Goal: Task Accomplishment & Management: Complete application form

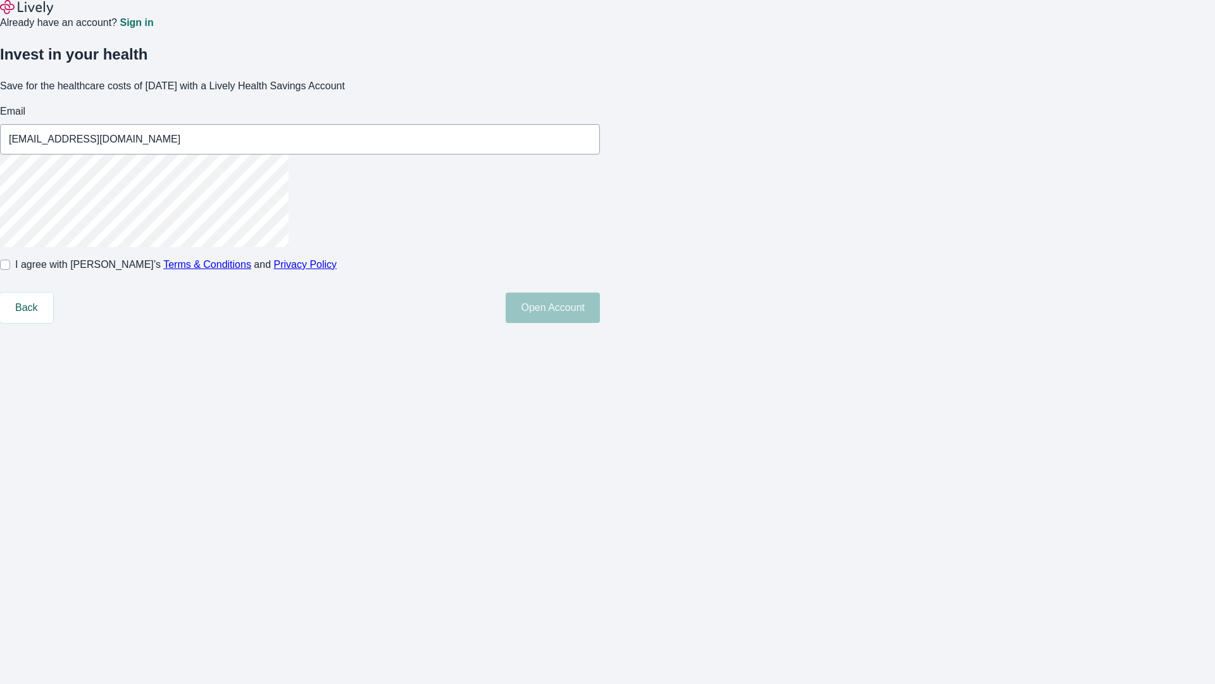
click at [10, 270] on input "I agree with Lively’s Terms & Conditions and Privacy Policy" at bounding box center [5, 265] width 10 height 10
checkbox input "true"
click at [600, 323] on button "Open Account" at bounding box center [553, 307] width 94 height 30
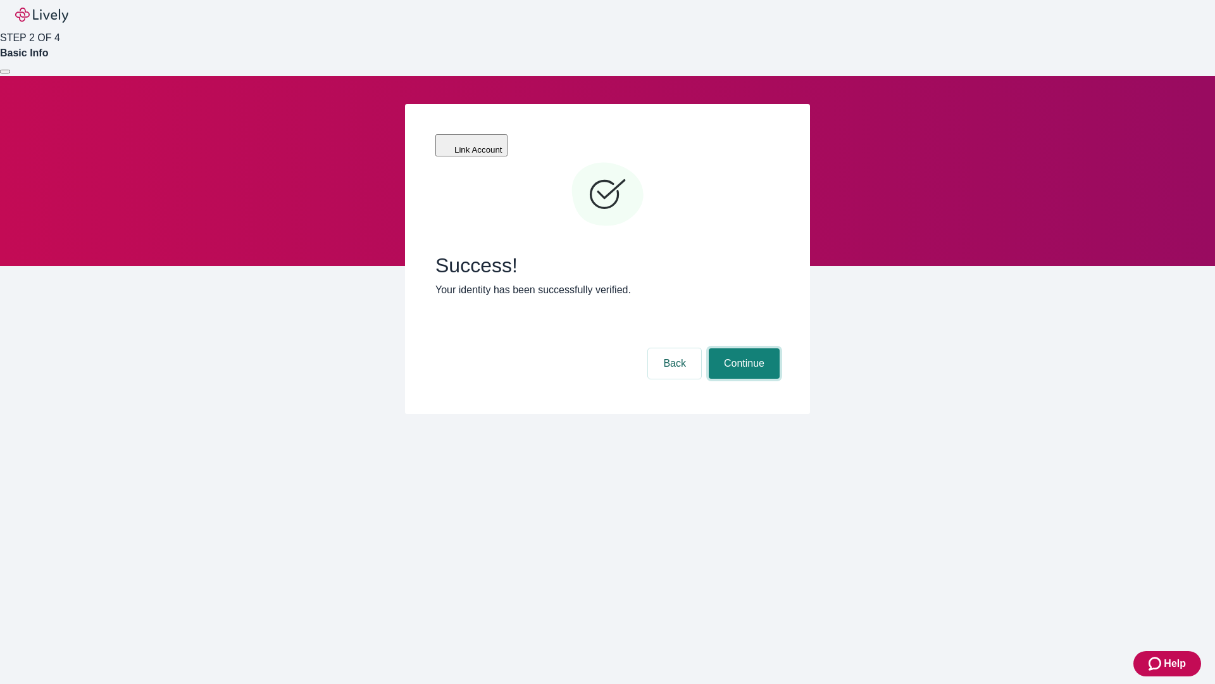
click at [743, 348] on button "Continue" at bounding box center [744, 363] width 71 height 30
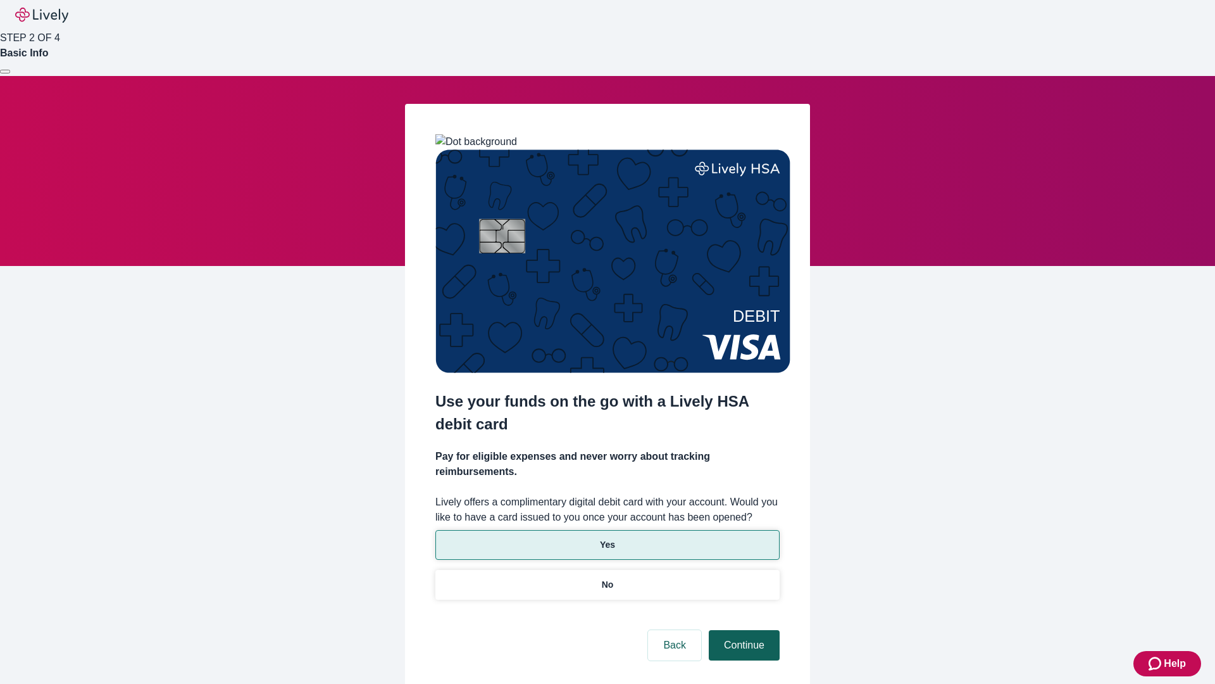
click at [607, 578] on p "No" at bounding box center [608, 584] width 12 height 13
click at [743, 630] on button "Continue" at bounding box center [744, 645] width 71 height 30
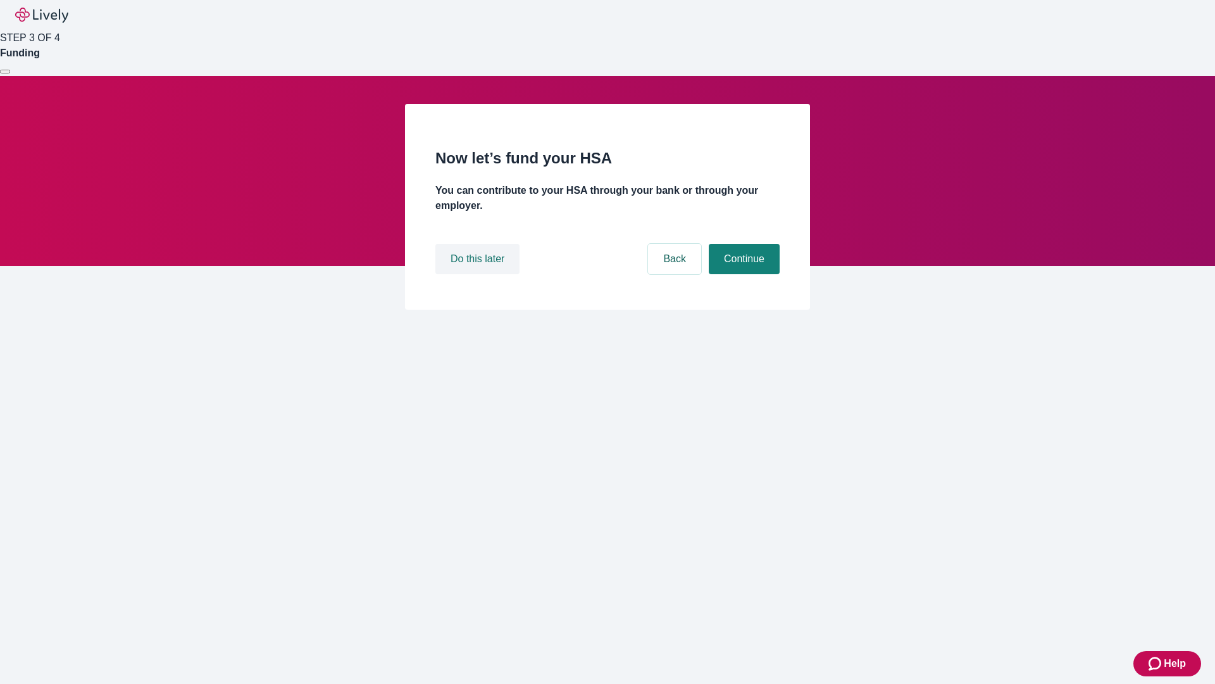
click at [479, 274] on button "Do this later" at bounding box center [478, 259] width 84 height 30
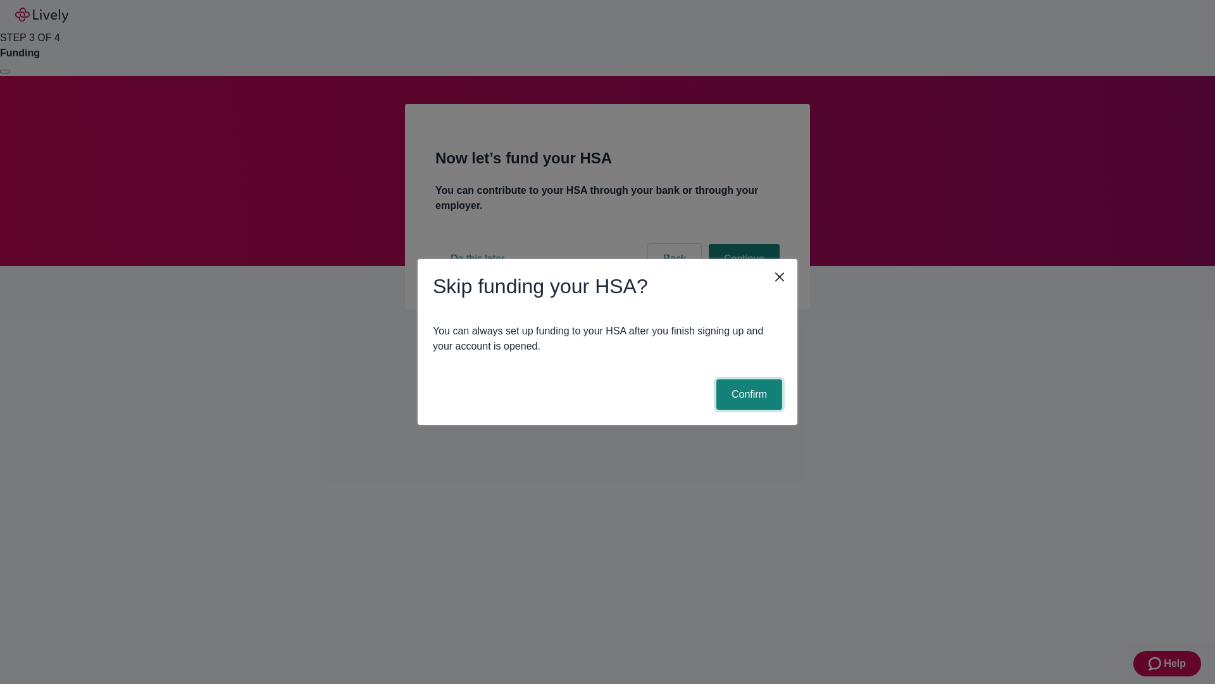
click at [748, 394] on button "Confirm" at bounding box center [750, 394] width 66 height 30
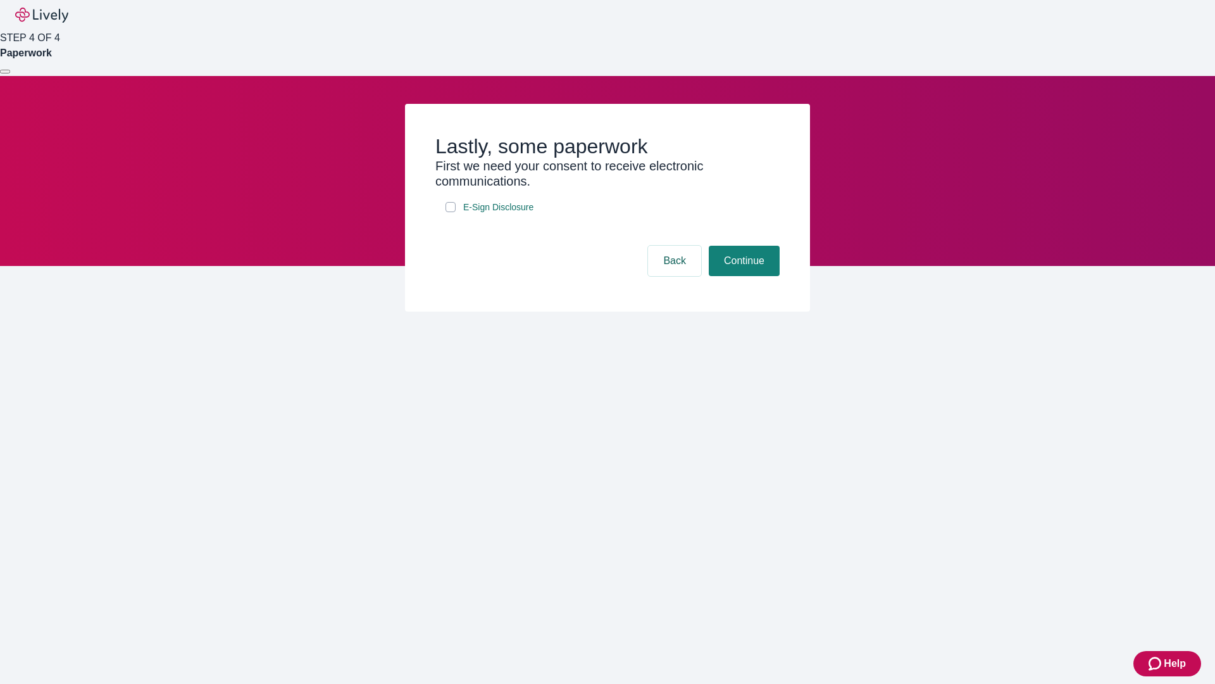
click at [451, 212] on input "E-Sign Disclosure" at bounding box center [451, 207] width 10 height 10
checkbox input "true"
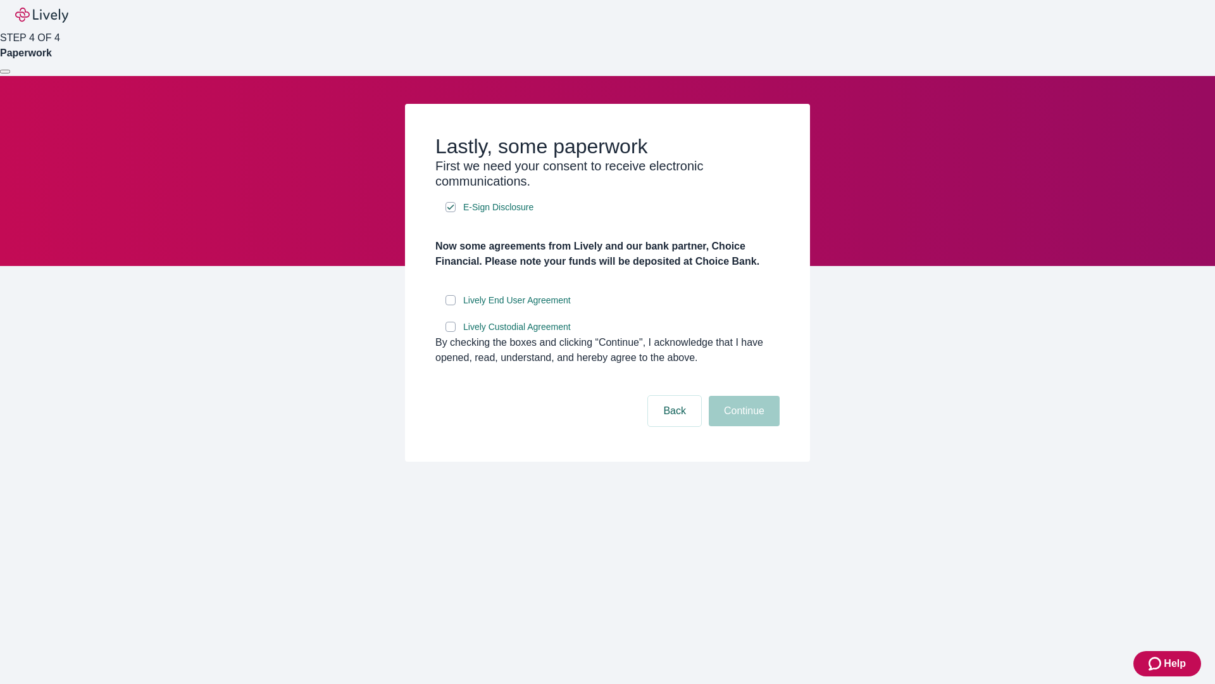
click at [451, 305] on input "Lively End User Agreement" at bounding box center [451, 300] width 10 height 10
checkbox input "true"
click at [451, 332] on input "Lively Custodial Agreement" at bounding box center [451, 327] width 10 height 10
checkbox input "true"
click at [743, 426] on button "Continue" at bounding box center [744, 411] width 71 height 30
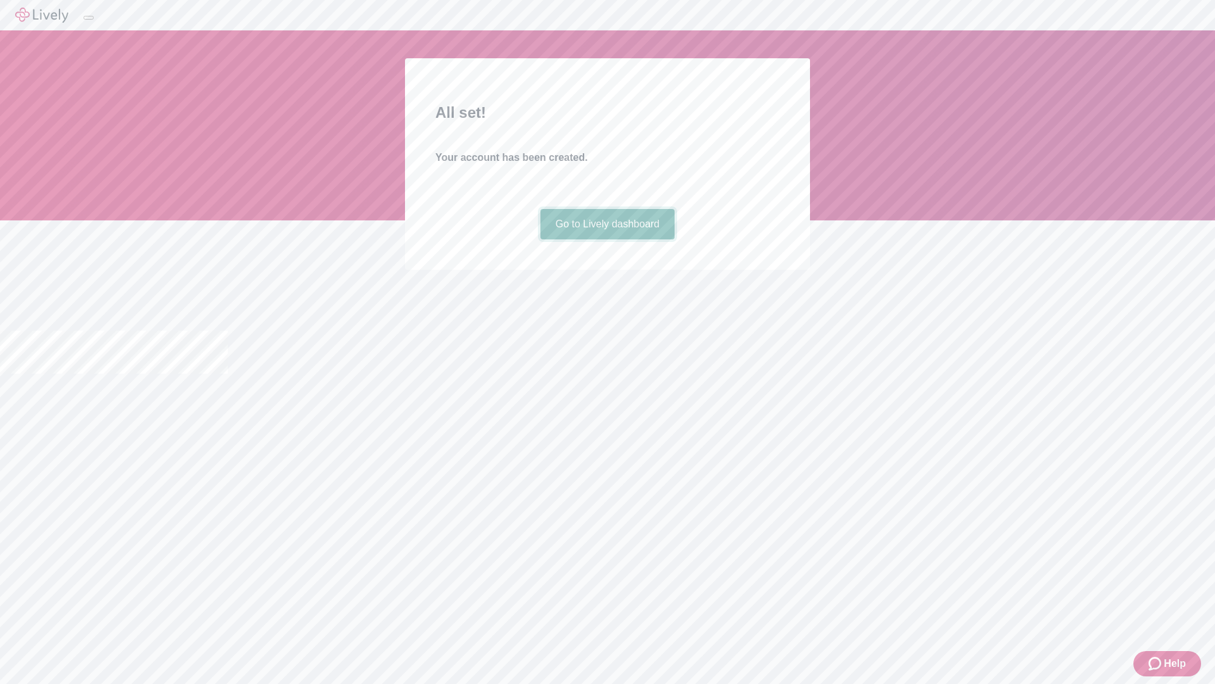
click at [607, 239] on link "Go to Lively dashboard" at bounding box center [608, 224] width 135 height 30
